Goal: Task Accomplishment & Management: Manage account settings

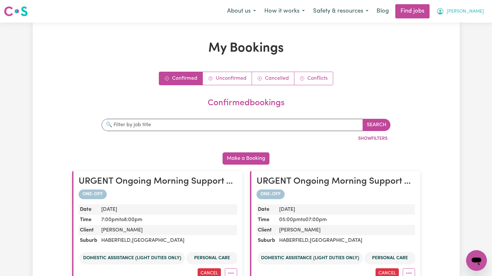
click at [473, 12] on span "[PERSON_NAME]" at bounding box center [464, 11] width 37 height 7
click at [457, 26] on link "My Account" at bounding box center [461, 25] width 51 height 12
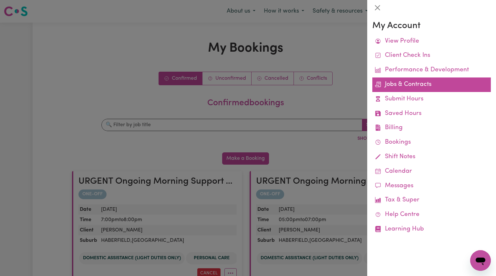
click at [418, 84] on link "Jobs & Contracts" at bounding box center [432, 85] width 119 height 15
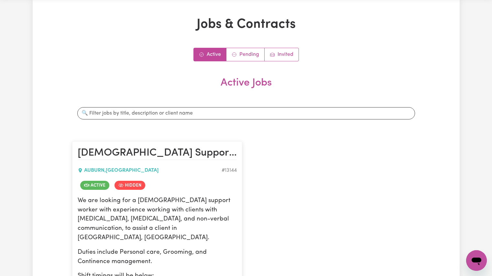
scroll to position [24, 0]
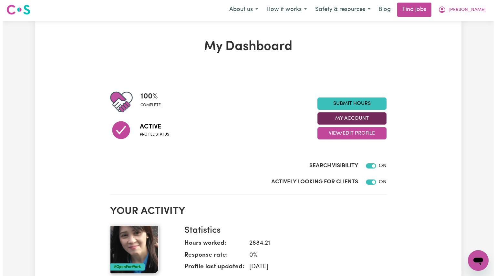
scroll to position [2, 0]
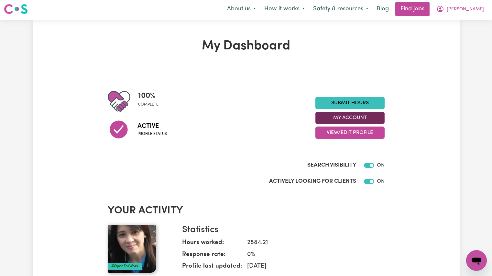
click at [349, 115] on button "My Account" at bounding box center [349, 118] width 69 height 12
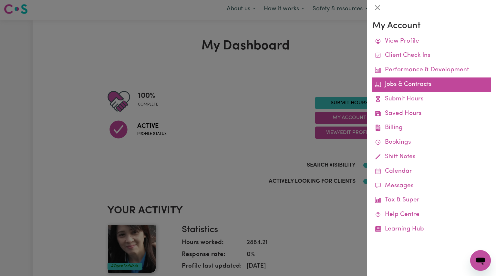
click at [390, 84] on link "Jobs & Contracts" at bounding box center [432, 85] width 119 height 15
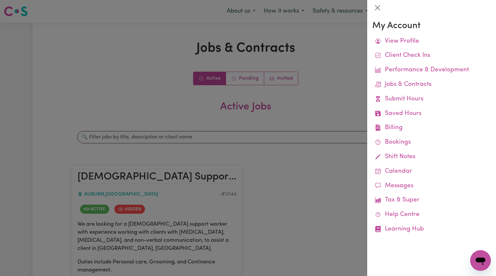
click at [340, 94] on div at bounding box center [248, 138] width 496 height 276
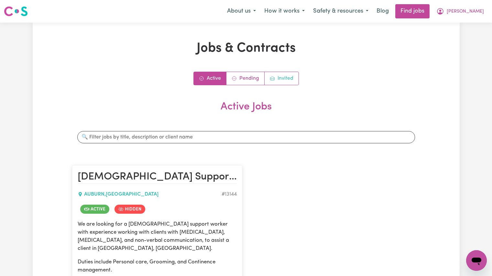
click at [288, 79] on link "Invited" at bounding box center [281, 78] width 34 height 13
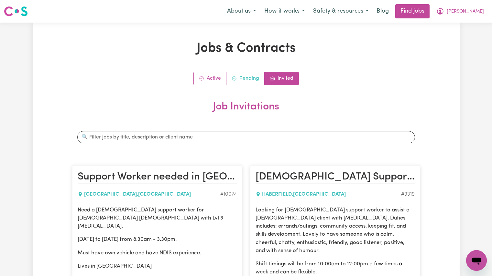
click at [246, 79] on link "Pending" at bounding box center [245, 78] width 38 height 13
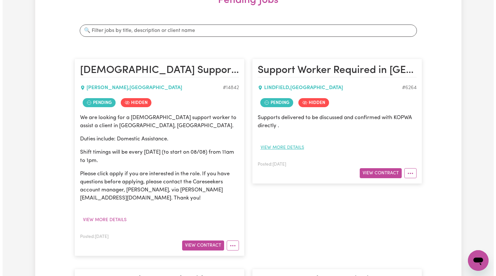
scroll to position [108, 0]
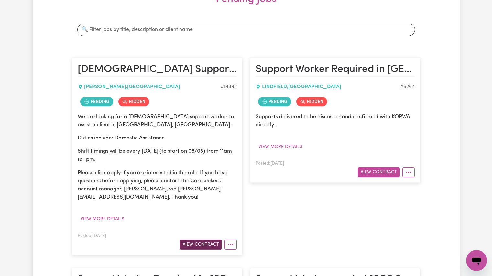
click at [210, 244] on button "View Contract" at bounding box center [201, 245] width 42 height 10
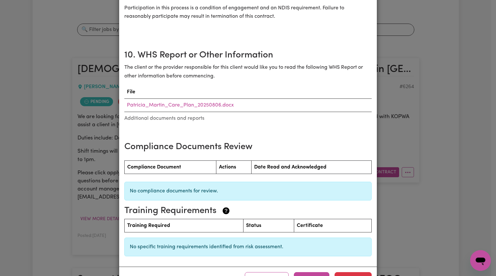
scroll to position [922, 0]
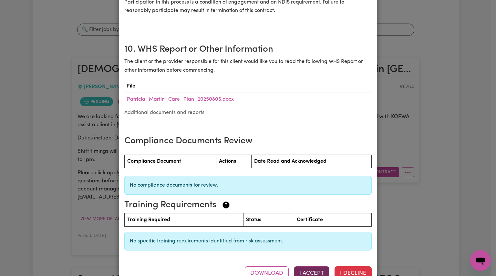
click at [309, 267] on button "I Accept" at bounding box center [312, 274] width 36 height 14
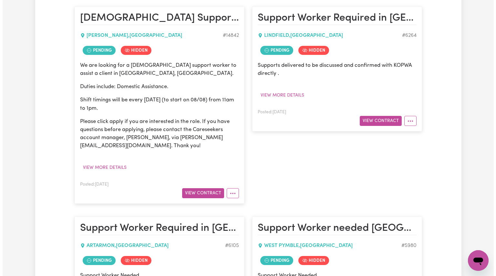
scroll to position [161, 0]
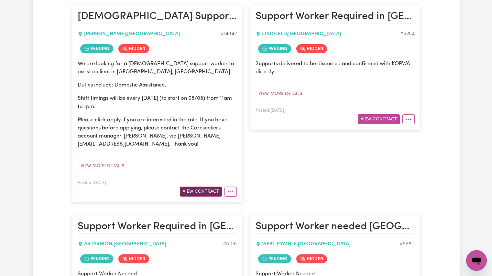
click at [193, 193] on button "View Contract" at bounding box center [201, 192] width 42 height 10
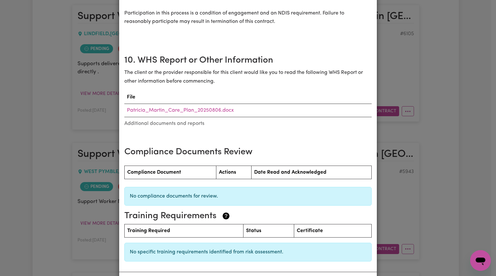
scroll to position [922, 0]
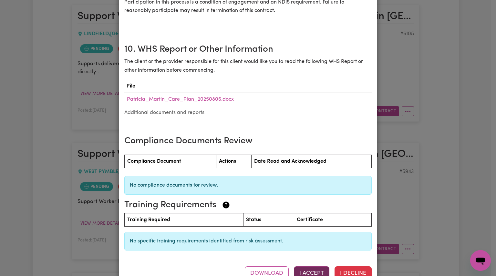
click at [310, 267] on button "I Accept" at bounding box center [312, 274] width 36 height 14
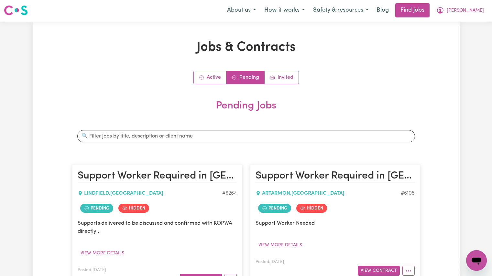
scroll to position [0, 0]
